Goal: Find specific page/section: Find specific page/section

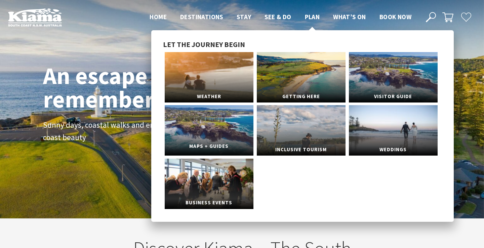
click at [210, 146] on span "Maps + Guides" at bounding box center [209, 146] width 89 height 12
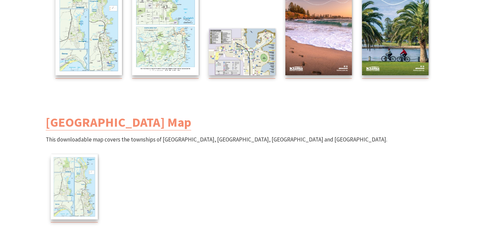
scroll to position [182, 0]
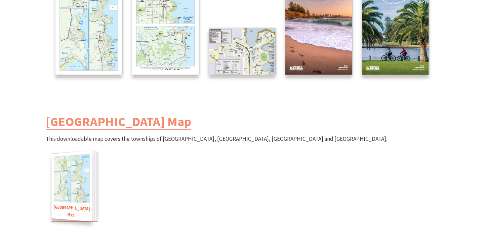
click at [85, 189] on img at bounding box center [71, 186] width 41 height 71
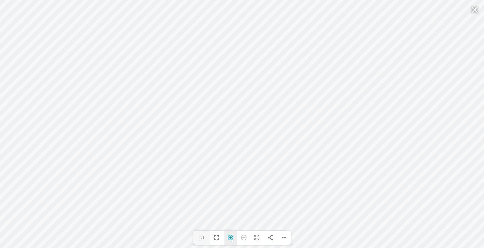
click at [230, 237] on div "Zoom In" at bounding box center [230, 238] width 13 height 14
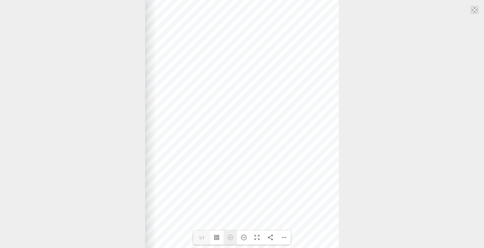
click at [230, 237] on div "Zoom In" at bounding box center [230, 238] width 13 height 14
